Goal: Information Seeking & Learning: Learn about a topic

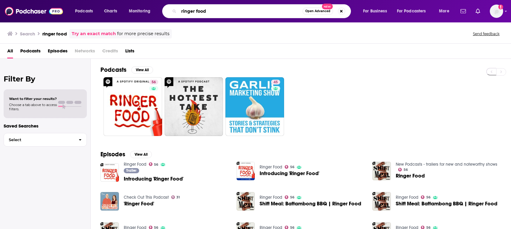
click at [199, 13] on input "ringer food" at bounding box center [241, 11] width 124 height 10
click at [227, 12] on input "ringer food" at bounding box center [241, 11] width 124 height 10
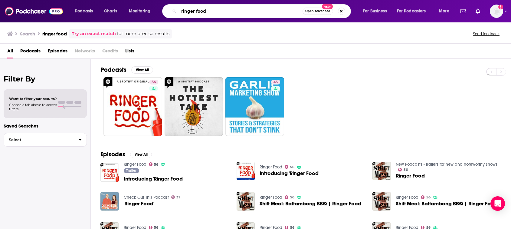
click at [227, 12] on input "ringer food" at bounding box center [241, 11] width 124 height 10
type input "easy money"
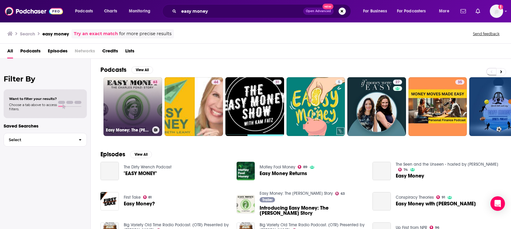
click at [142, 105] on link "63 Easy Money: The [PERSON_NAME] Story" at bounding box center [132, 106] width 59 height 59
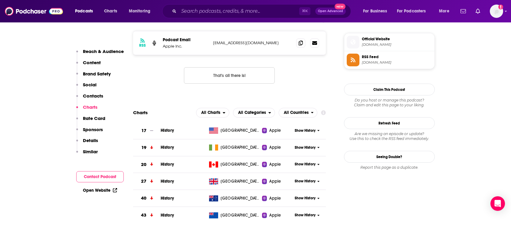
scroll to position [537, 0]
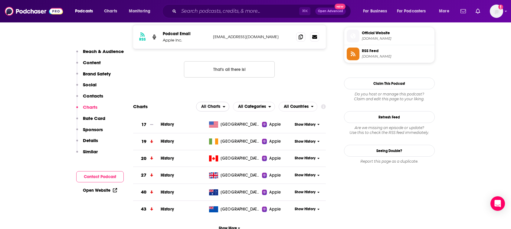
click at [224, 108] on icon "open menu" at bounding box center [224, 106] width 3 height 4
click at [259, 103] on span "All Categories" at bounding box center [250, 106] width 35 height 10
